Goal: Find specific page/section: Find specific page/section

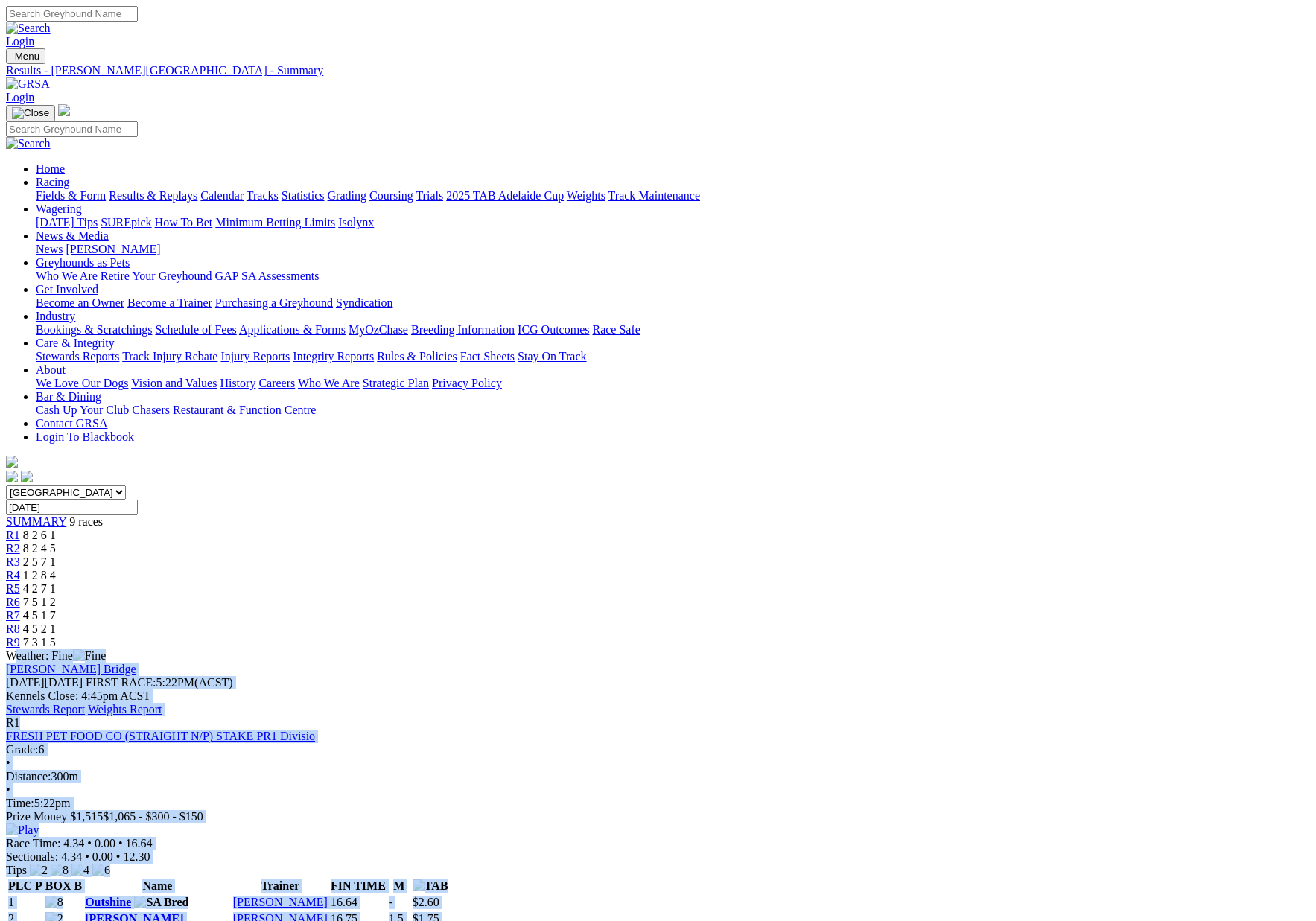
drag, startPoint x: 0, startPoint y: 0, endPoint x: 139, endPoint y: 103, distance: 173.0
click at [106, 189] on link "Fields & Form" at bounding box center [70, 195] width 70 height 13
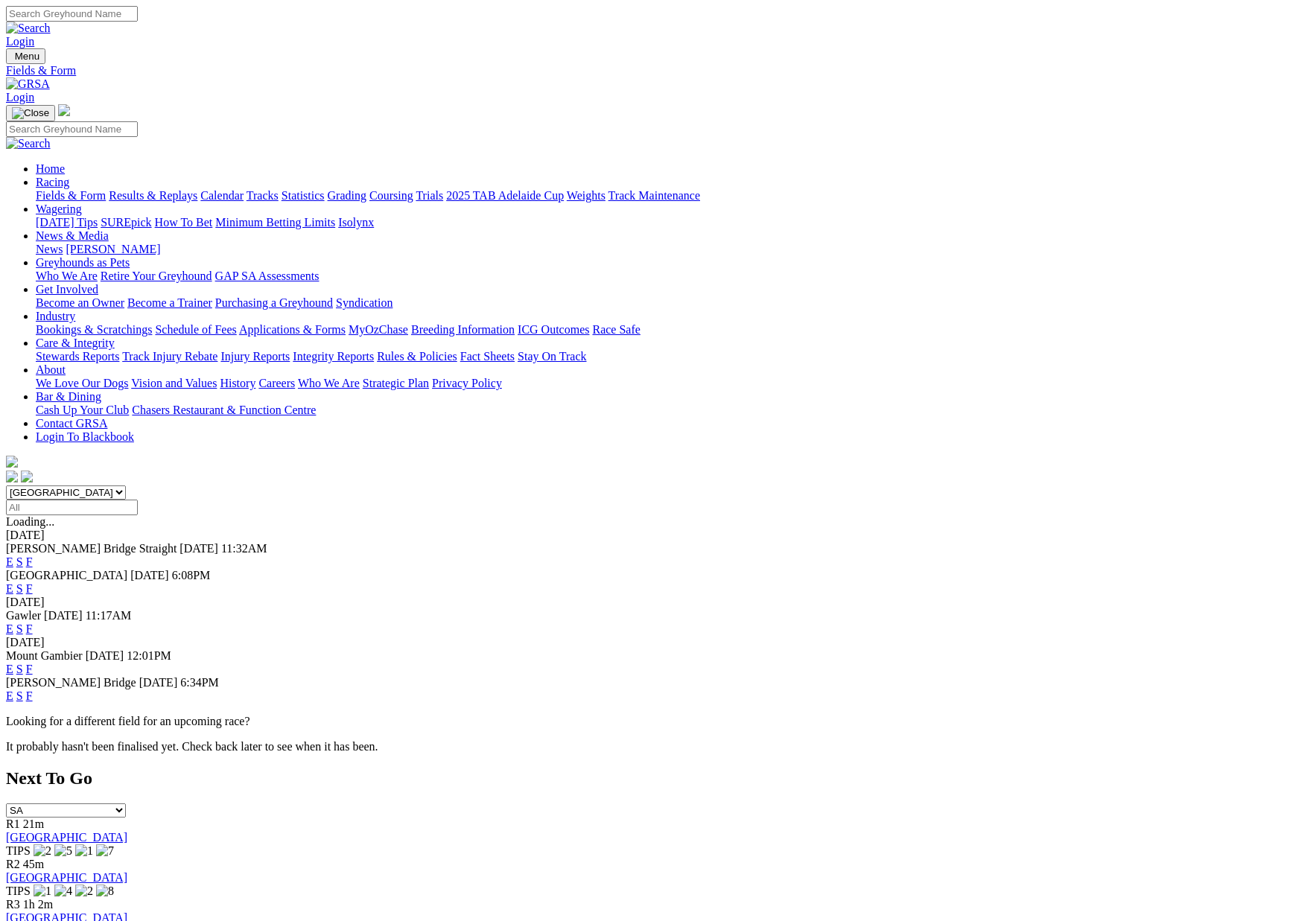
click at [33, 689] on link "F" at bounding box center [29, 696] width 6 height 13
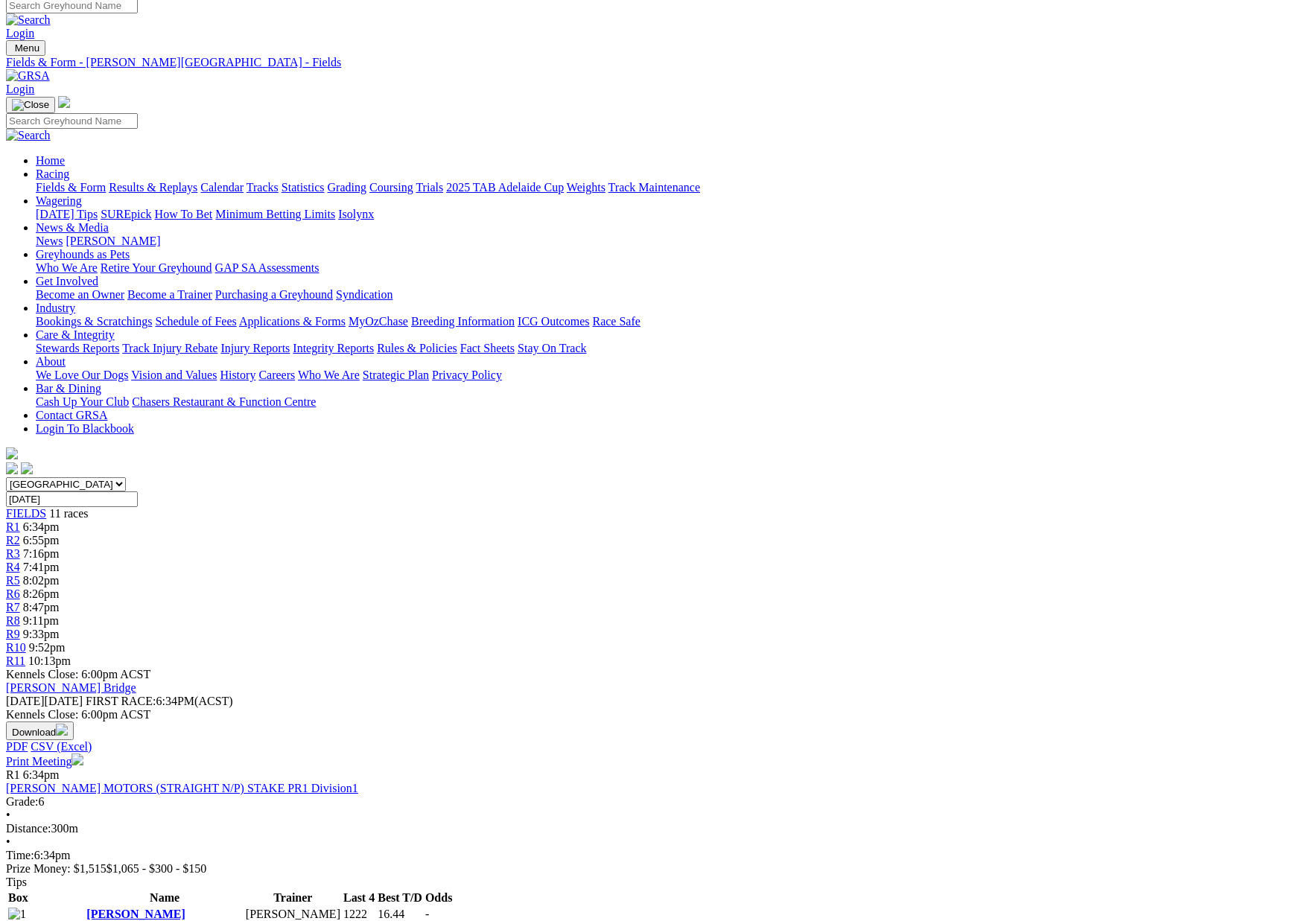
scroll to position [8, 0]
click at [106, 181] on link "Fields & Form" at bounding box center [70, 187] width 70 height 13
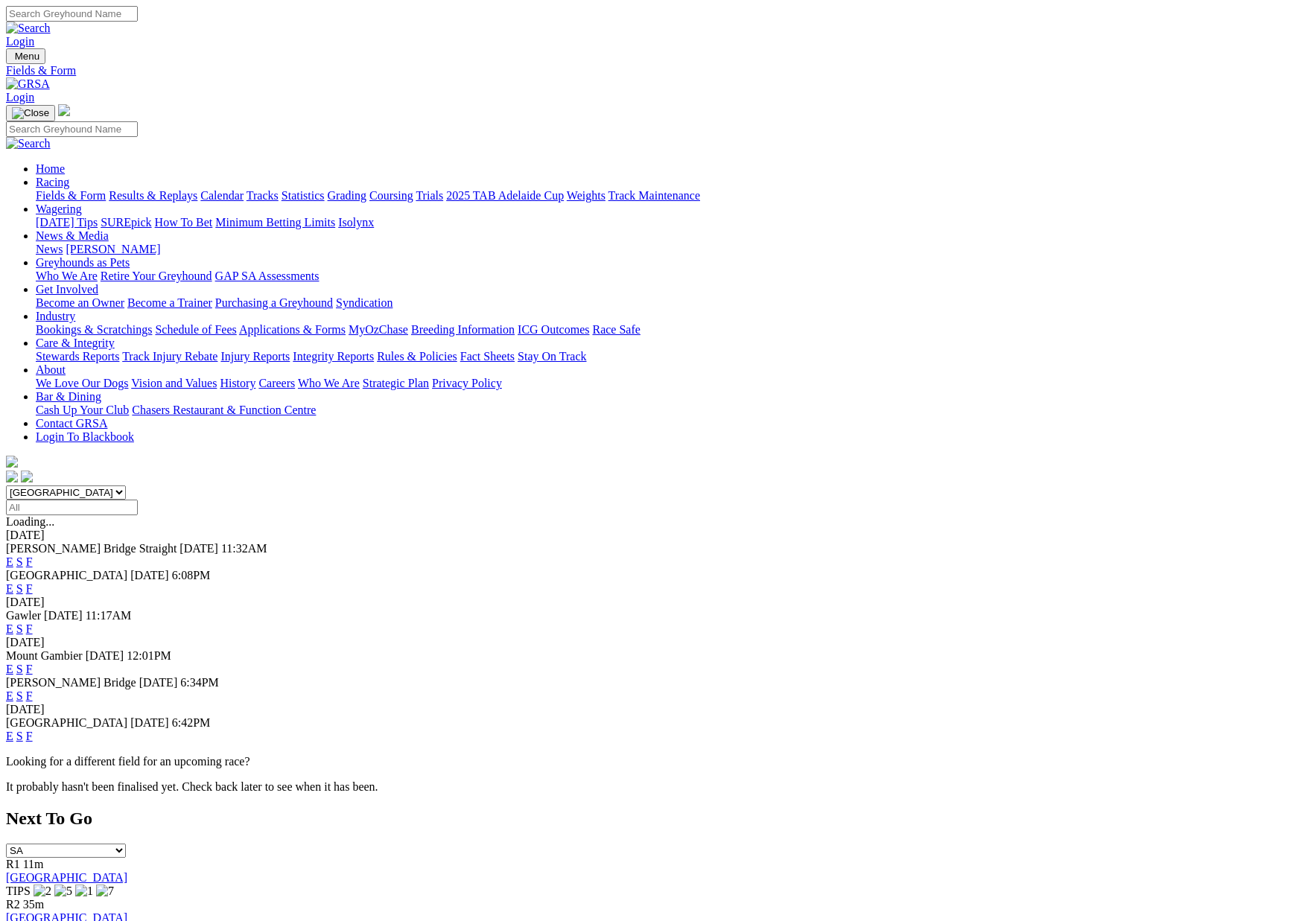
scroll to position [3, 0]
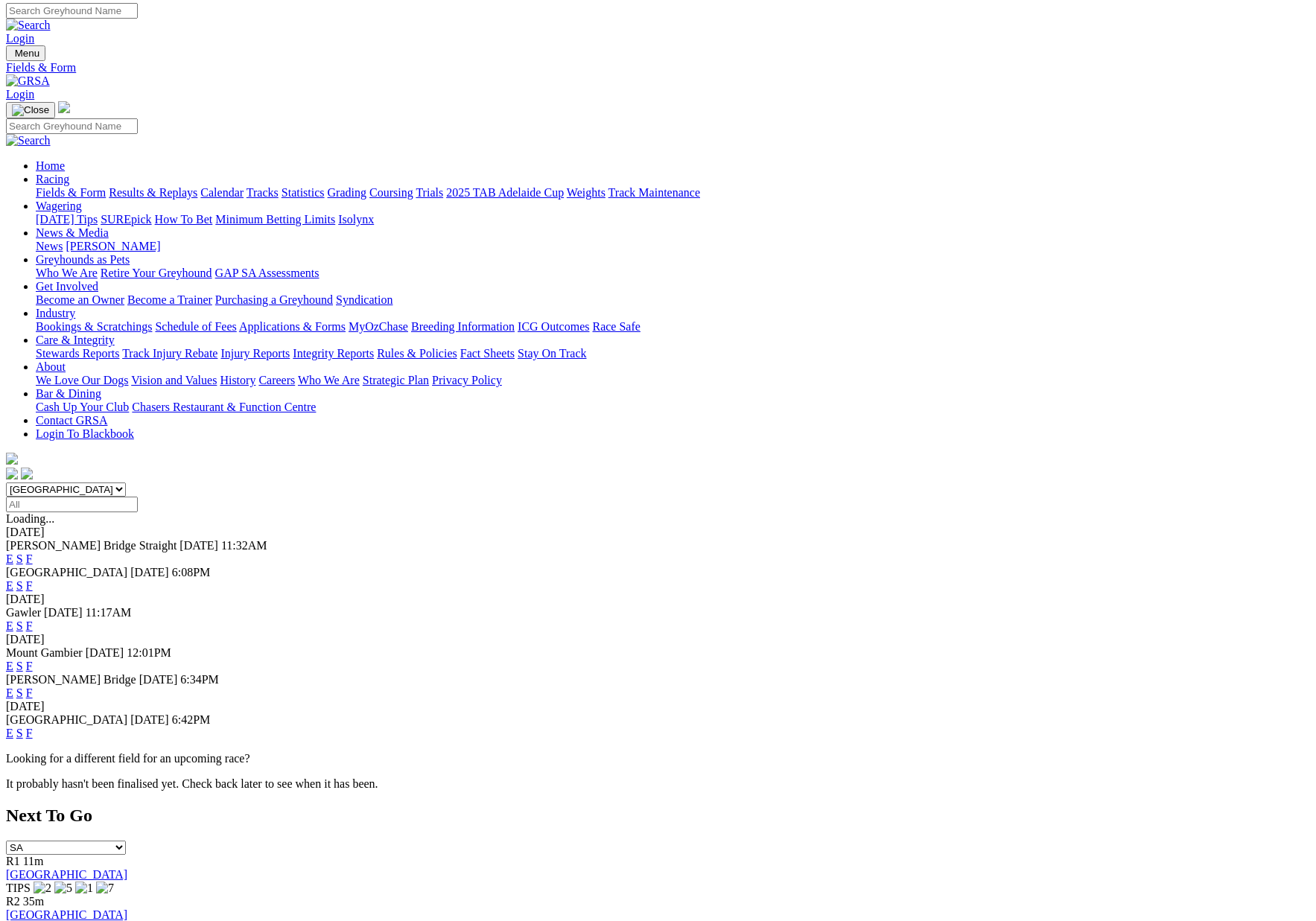
click at [33, 726] on link "F" at bounding box center [29, 733] width 6 height 13
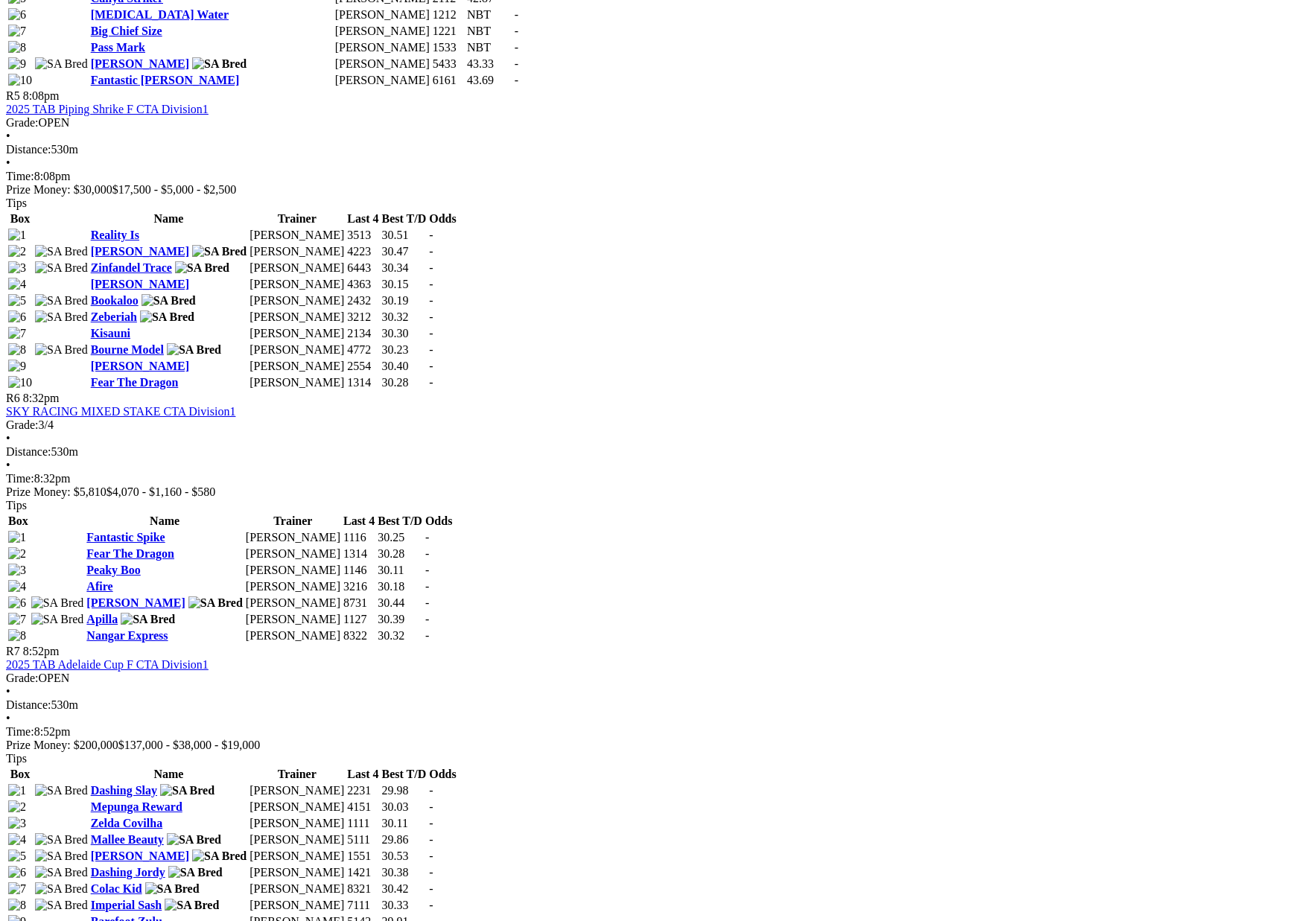
scroll to position [1775, 0]
